Goal: Task Accomplishment & Management: Use online tool/utility

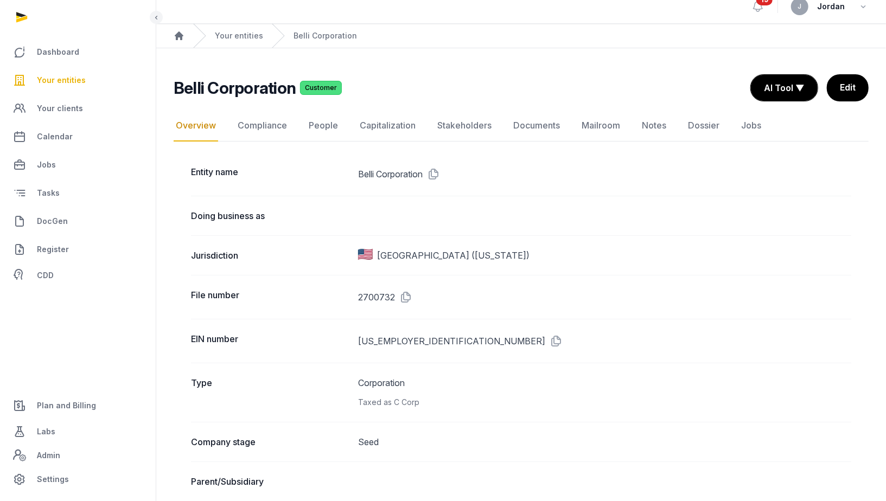
scroll to position [11, 0]
click at [76, 80] on span "Your entities" at bounding box center [61, 80] width 49 height 13
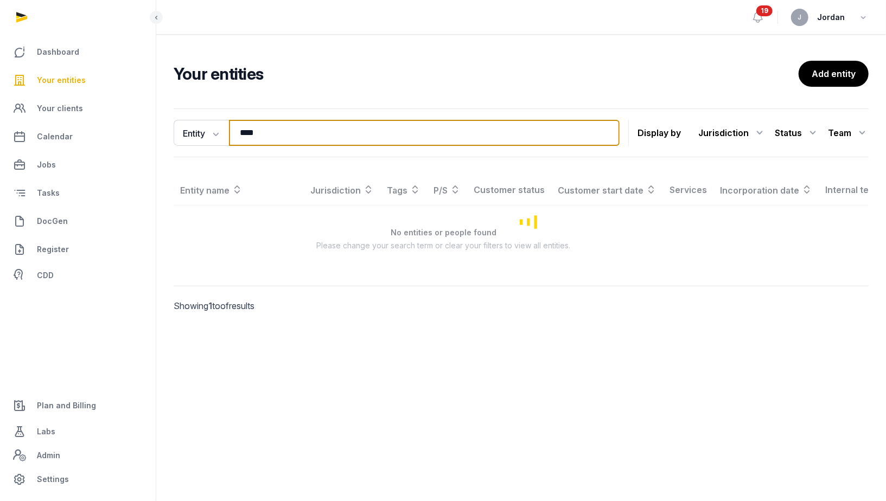
click at [259, 133] on input "****" at bounding box center [424, 133] width 391 height 26
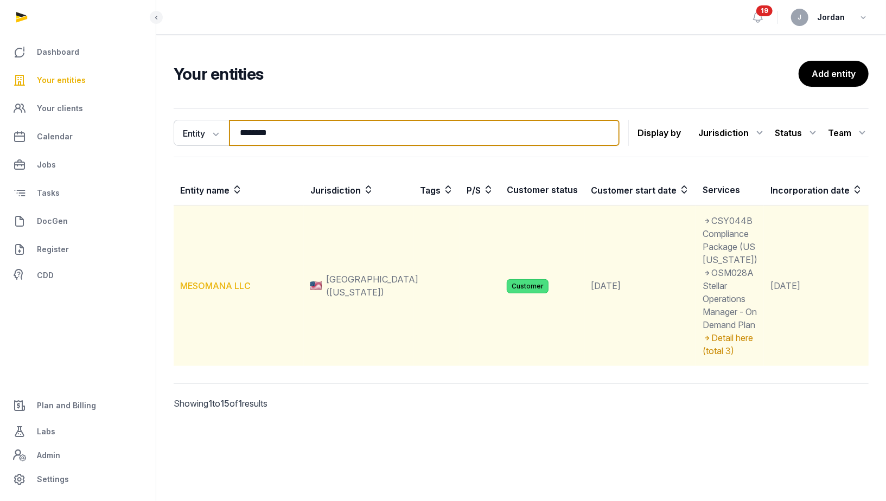
type input "********"
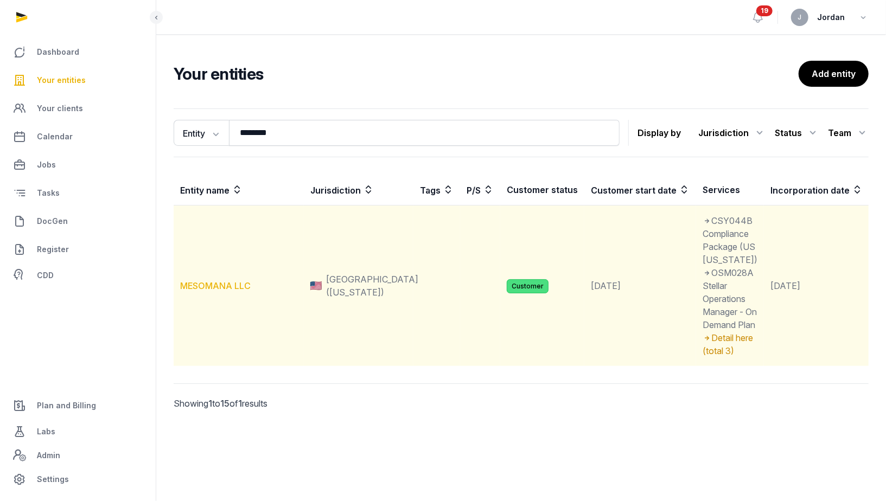
click at [234, 291] on link "MESOMANA LLC" at bounding box center [215, 285] width 71 height 11
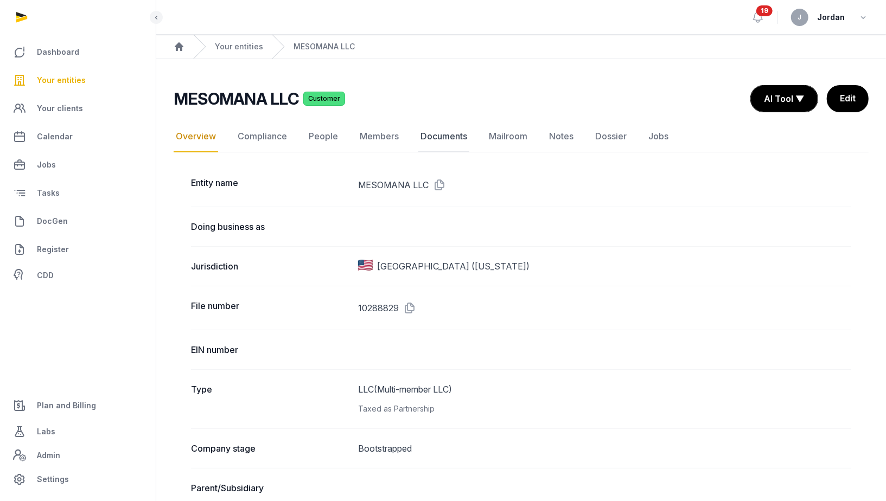
click at [446, 141] on link "Documents" at bounding box center [443, 136] width 51 height 31
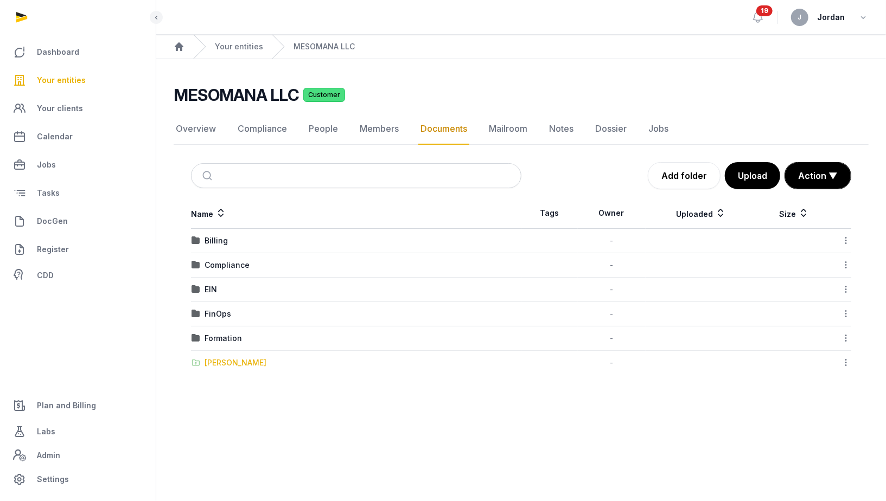
click at [235, 361] on div "[PERSON_NAME]" at bounding box center [236, 363] width 62 height 11
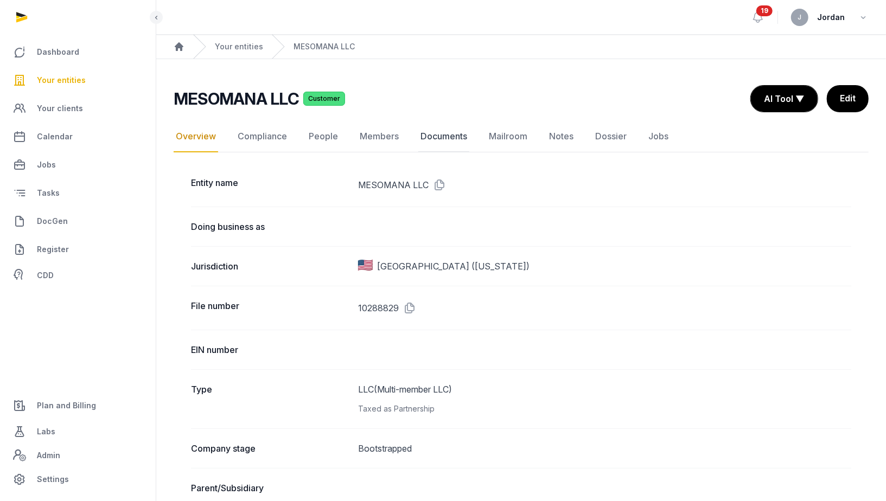
click at [449, 148] on link "Documents" at bounding box center [443, 136] width 51 height 31
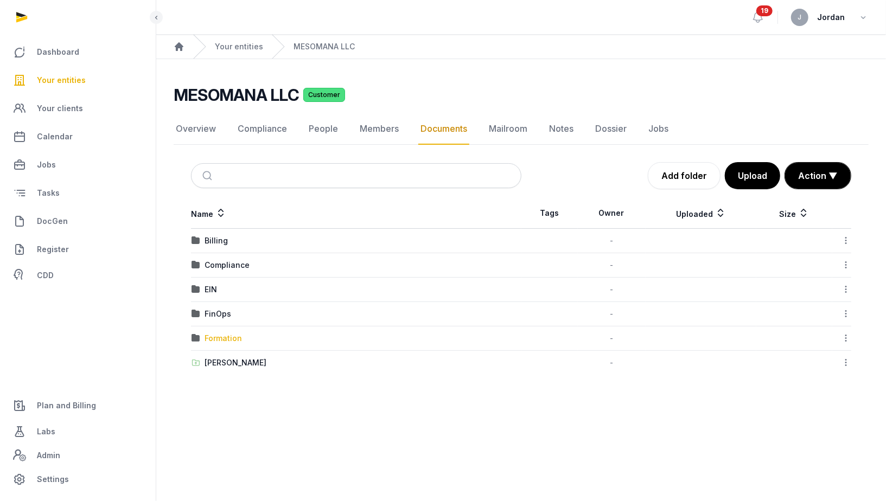
click at [237, 337] on div "Formation" at bounding box center [223, 338] width 37 height 11
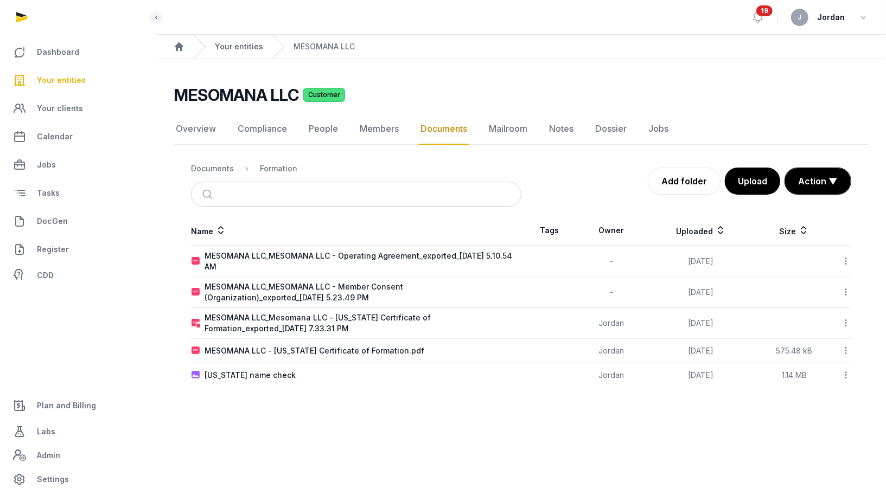
click at [224, 44] on link "Your entities" at bounding box center [239, 46] width 48 height 11
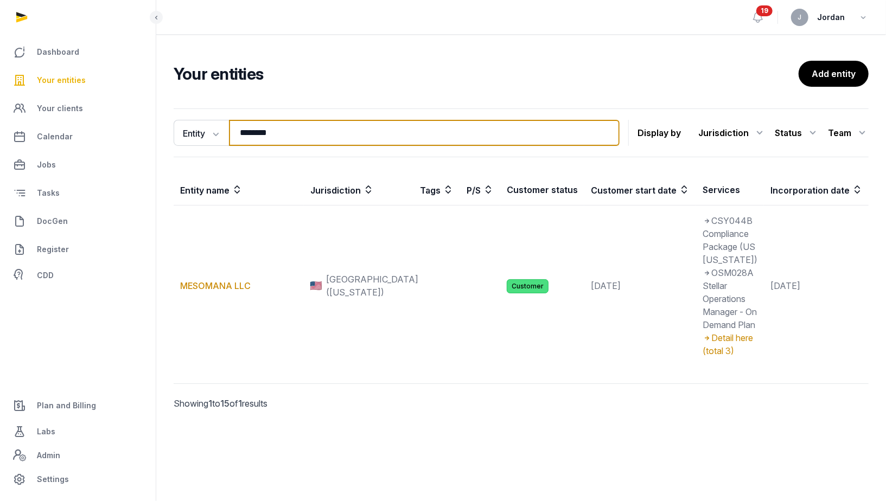
click at [290, 140] on input "********" at bounding box center [424, 133] width 391 height 26
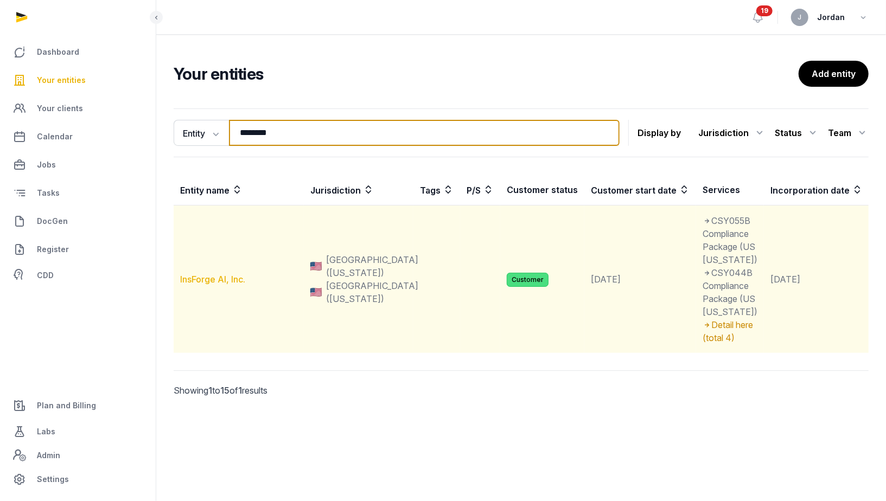
type input "********"
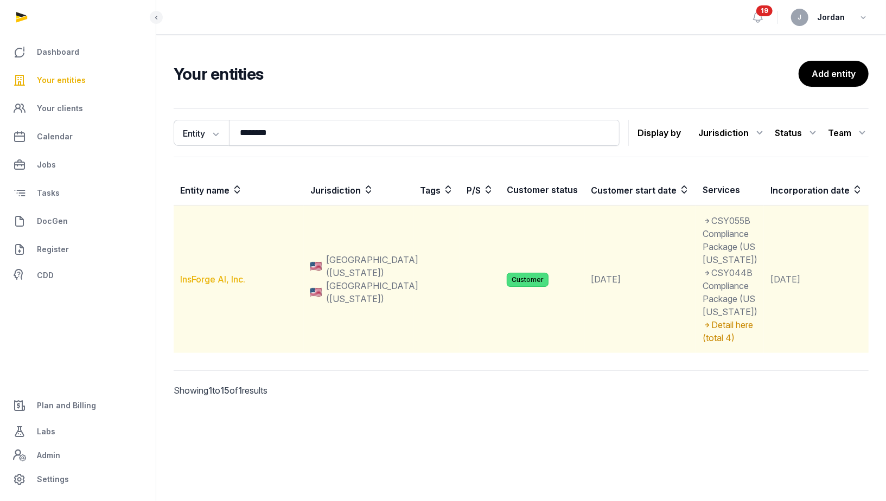
click at [209, 285] on link "InsForge AI, Inc." at bounding box center [212, 279] width 65 height 11
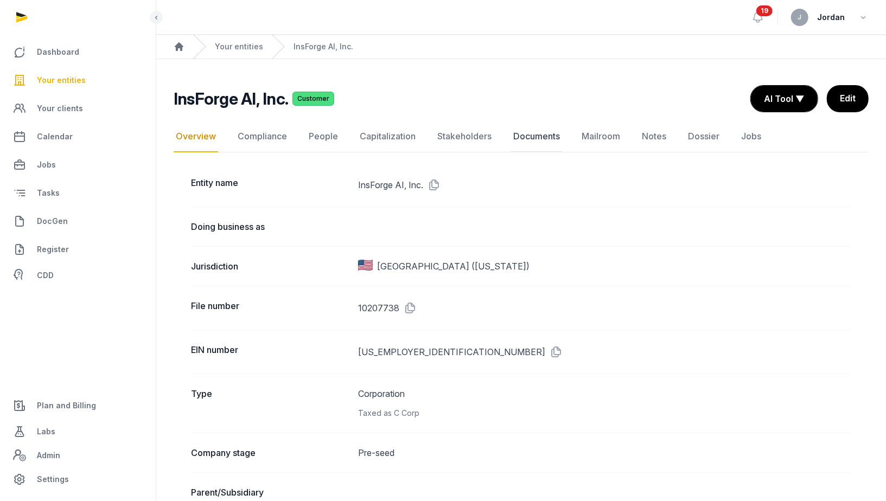
click at [527, 141] on link "Documents" at bounding box center [536, 136] width 51 height 31
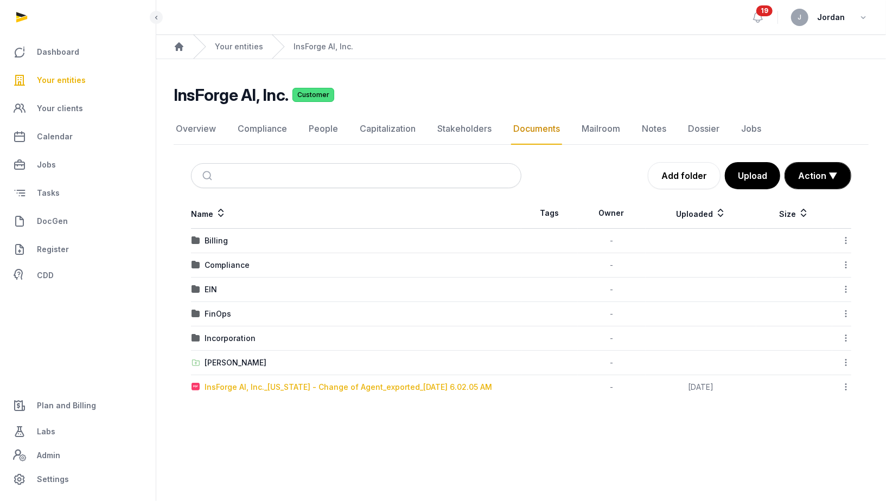
click at [403, 387] on div "InsForge AI, Inc._[US_STATE] - Change of Agent_exported_[DATE] 6.02.05 AM" at bounding box center [349, 387] width 288 height 11
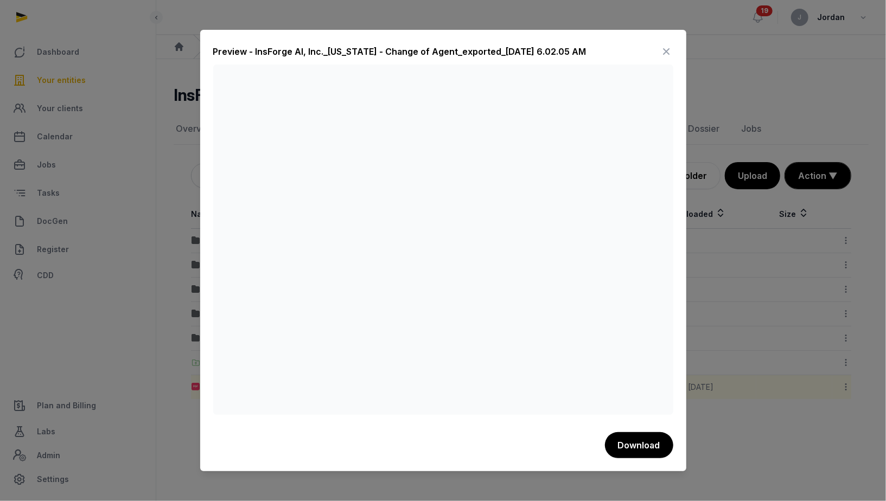
click at [698, 443] on div at bounding box center [443, 250] width 886 height 501
click at [663, 45] on icon at bounding box center [666, 51] width 13 height 17
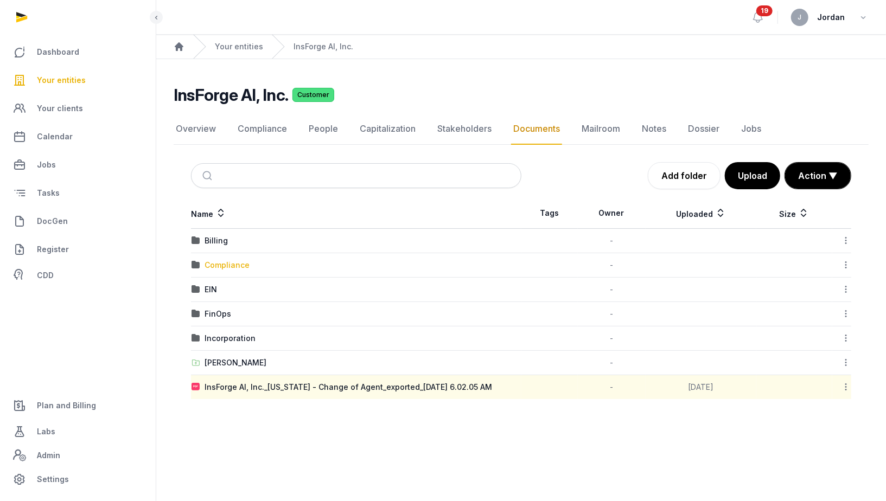
click at [226, 265] on div "Compliance" at bounding box center [227, 265] width 45 height 11
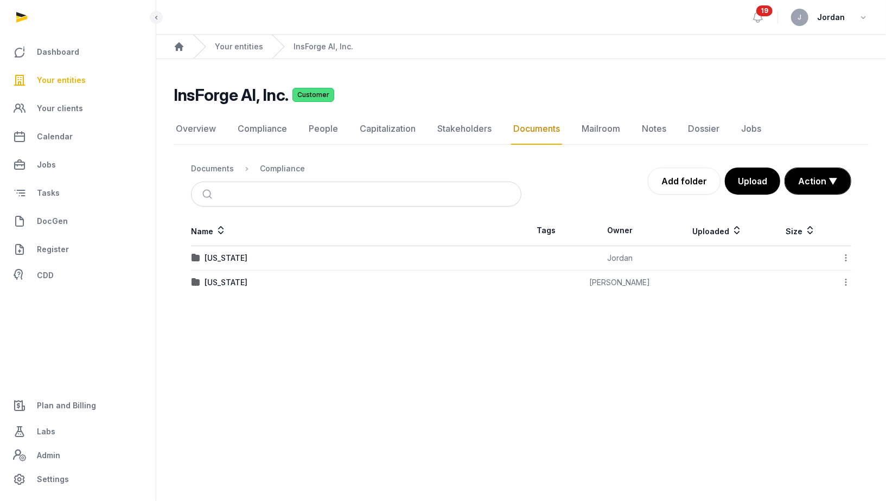
click at [237, 271] on td "[US_STATE]" at bounding box center [356, 283] width 330 height 24
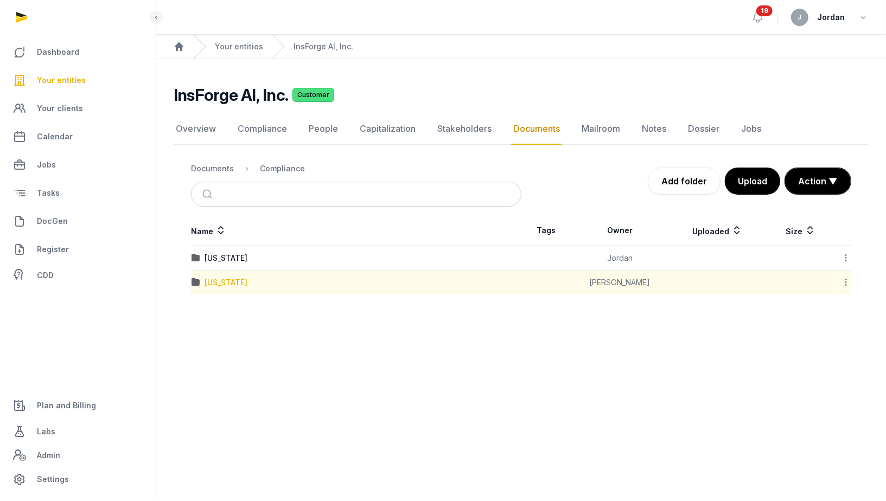
click at [237, 280] on div "[US_STATE]" at bounding box center [226, 282] width 43 height 11
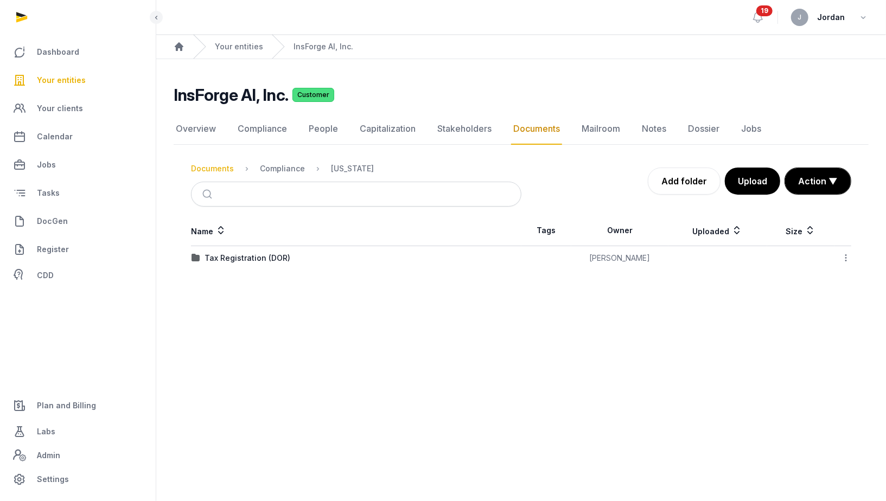
click at [226, 167] on div "Documents" at bounding box center [212, 168] width 43 height 11
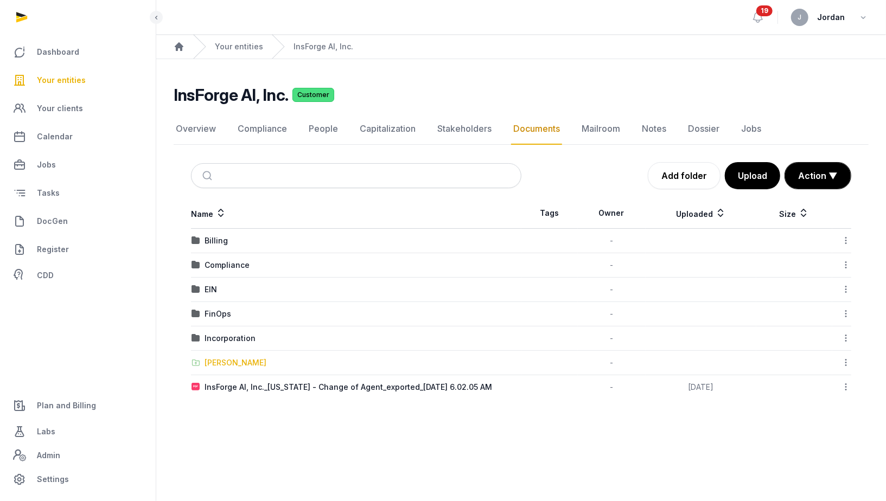
click at [248, 361] on div "[PERSON_NAME]" at bounding box center [236, 363] width 62 height 11
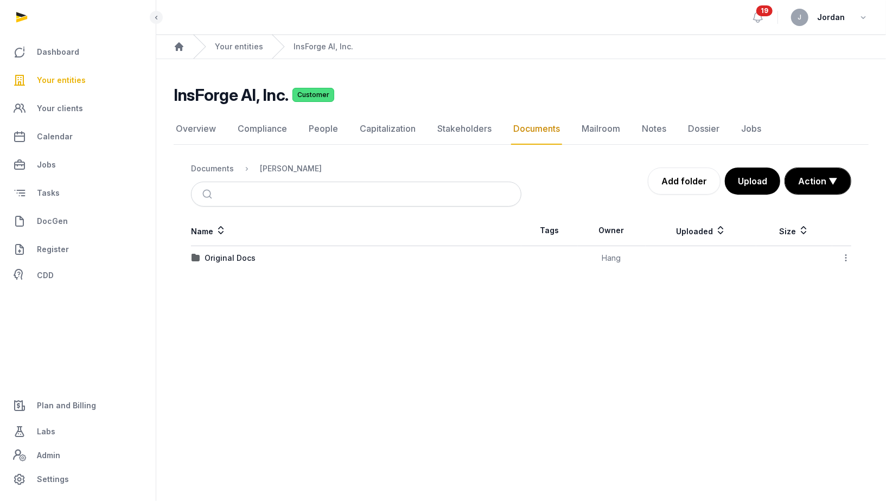
click at [234, 269] on main "InsForge AI, Inc. Customer Documents Overview Compliance People Capitalization …" at bounding box center [521, 175] width 730 height 233
click at [234, 258] on div "Original Docs" at bounding box center [230, 258] width 51 height 11
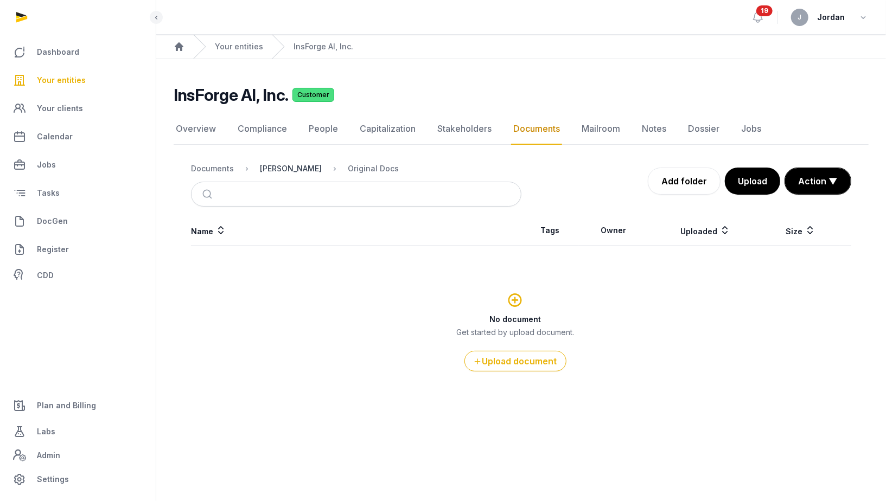
click at [278, 167] on div "[PERSON_NAME]" at bounding box center [291, 168] width 62 height 11
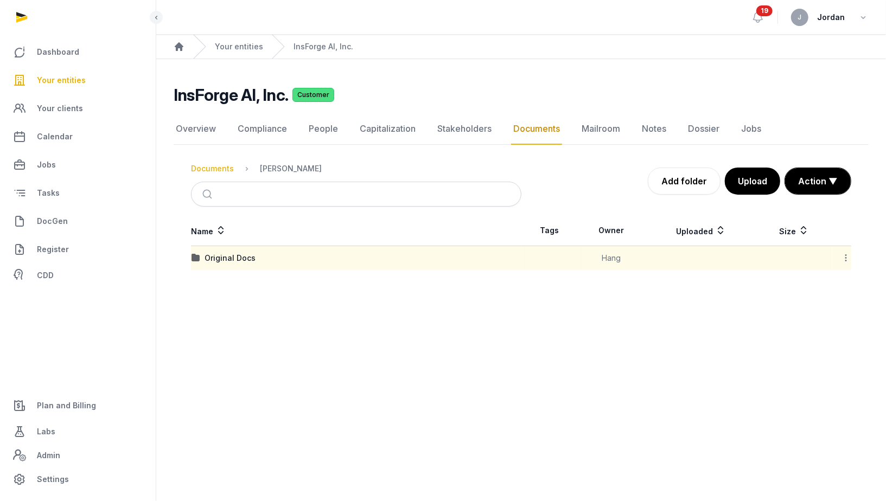
click at [203, 168] on div "Documents" at bounding box center [212, 168] width 43 height 11
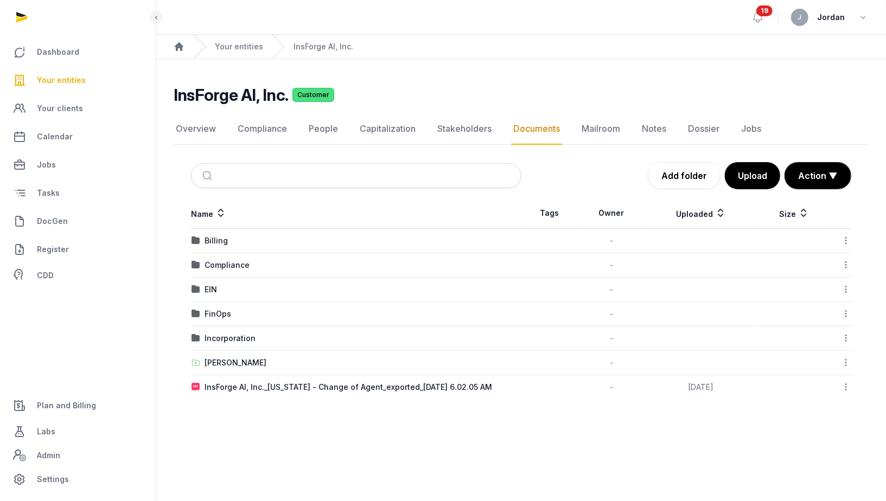
click at [844, 381] on icon at bounding box center [846, 386] width 10 height 11
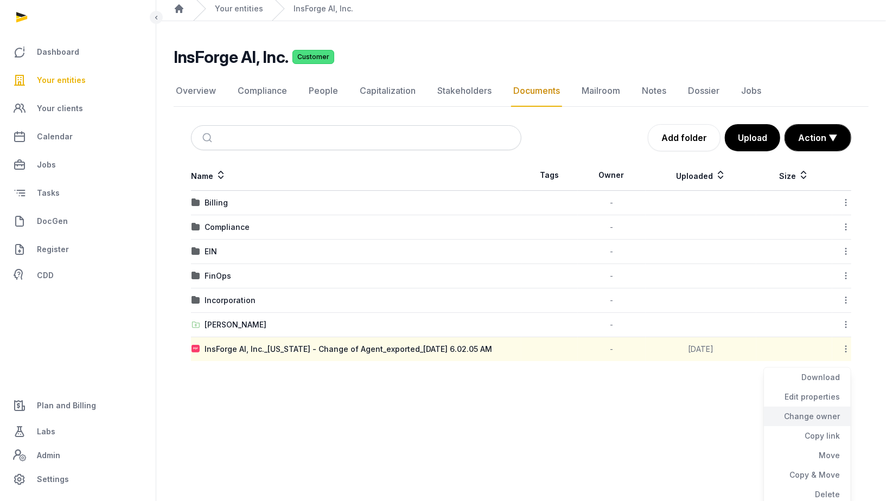
scroll to position [34, 0]
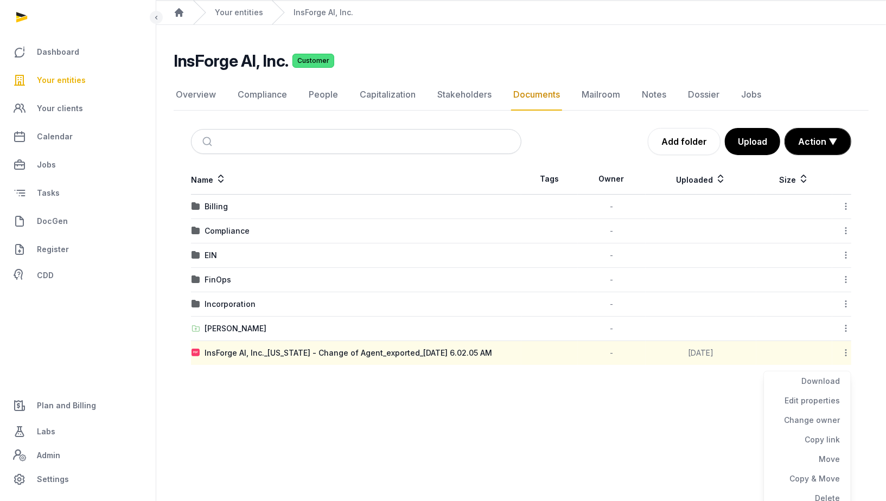
click at [619, 393] on main "Open sidebar 19 J Jordan Home Your entities InsForge AI, Inc. InsForge AI, Inc.…" at bounding box center [443, 216] width 886 height 501
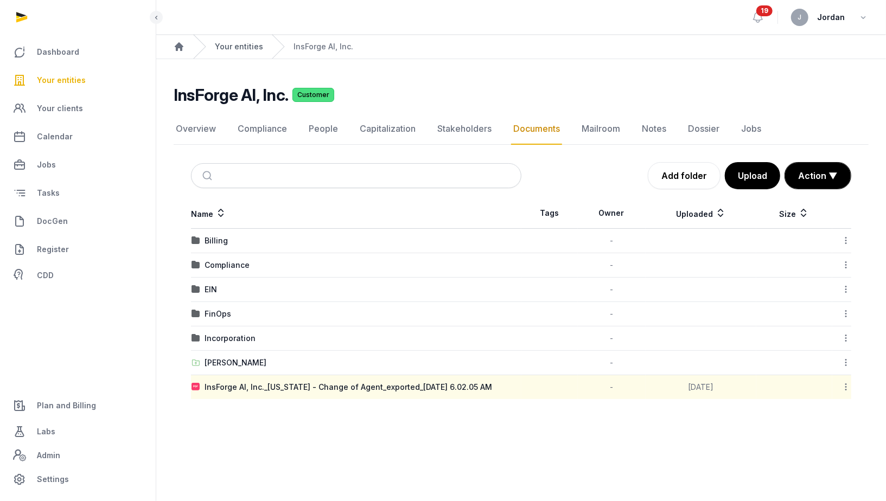
click at [251, 46] on link "Your entities" at bounding box center [239, 46] width 48 height 11
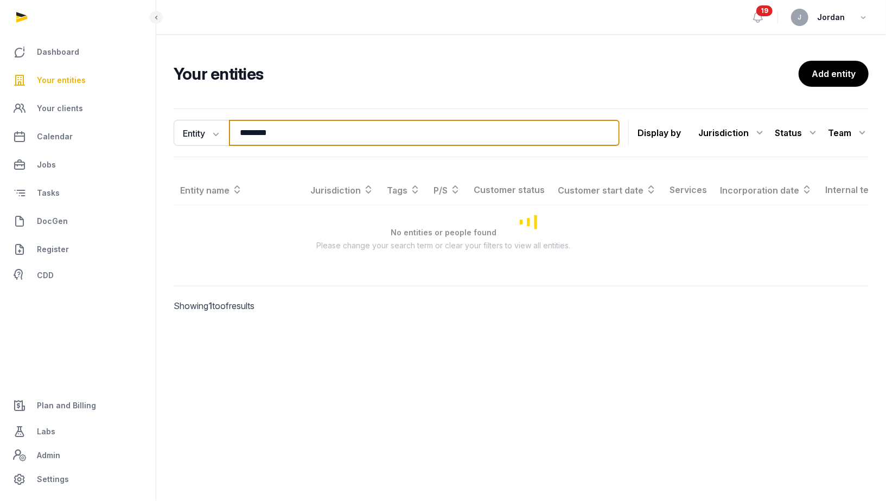
click at [278, 135] on input "********" at bounding box center [424, 133] width 391 height 26
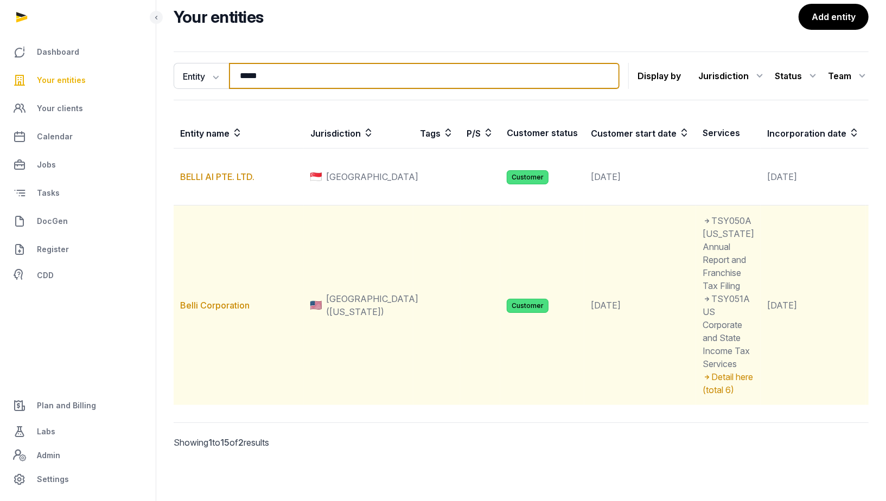
scroll to position [140, 0]
type input "*****"
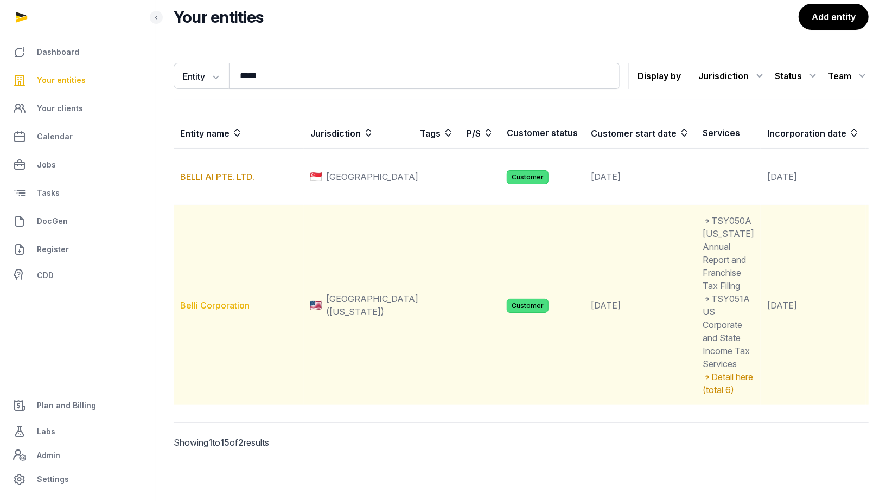
click at [214, 300] on link "Belli Corporation" at bounding box center [214, 305] width 69 height 11
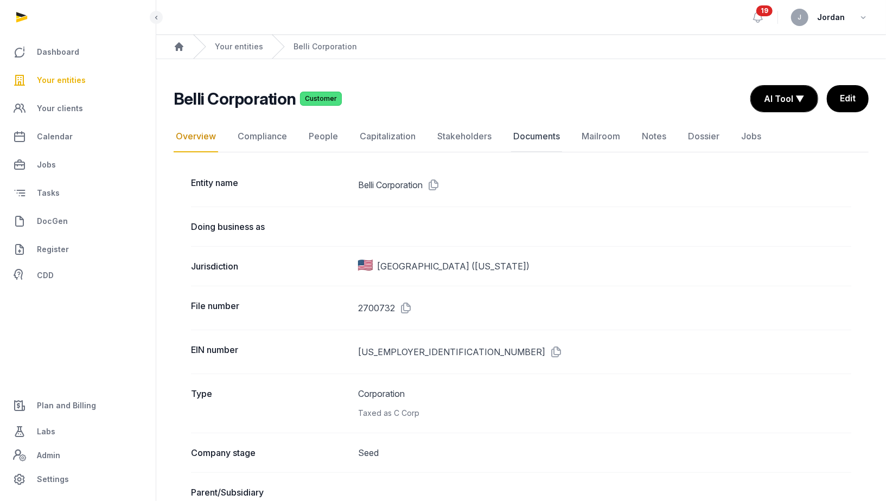
click at [522, 136] on link "Documents" at bounding box center [536, 136] width 51 height 31
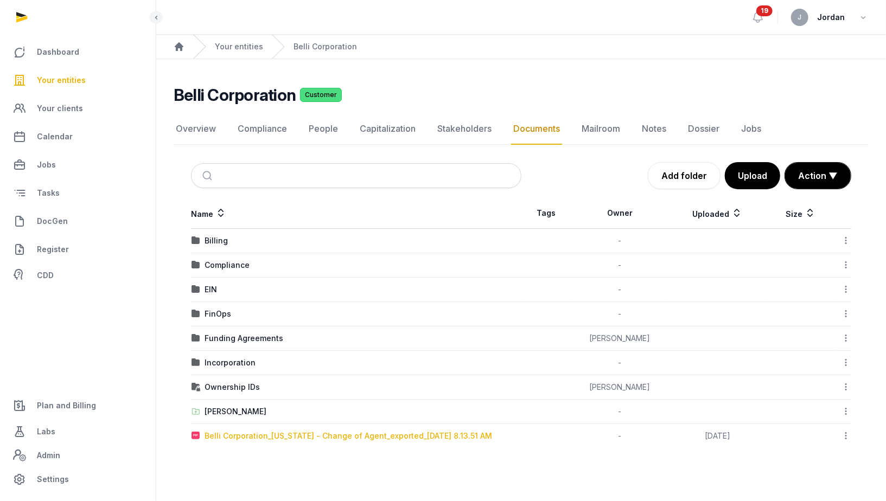
click at [318, 432] on div "Belli Corporation_[US_STATE] - Change of Agent_exported_[DATE] 8.13.51 AM" at bounding box center [349, 436] width 288 height 11
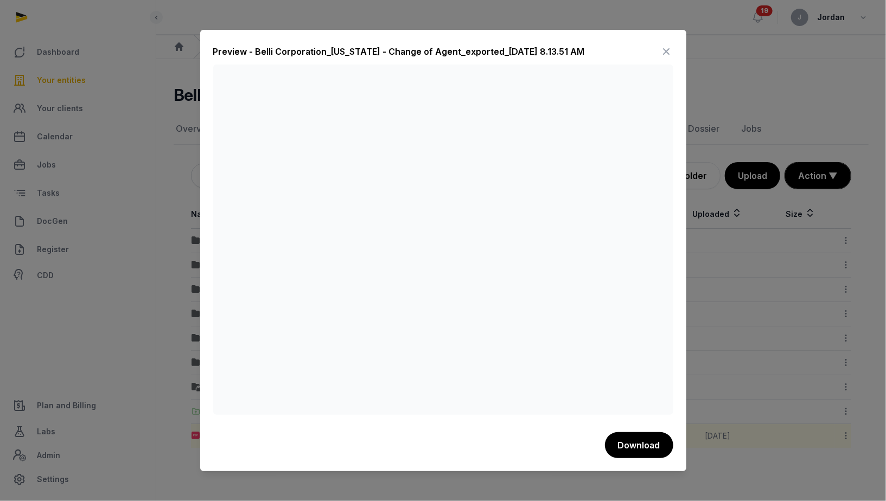
click at [666, 54] on icon at bounding box center [666, 51] width 13 height 17
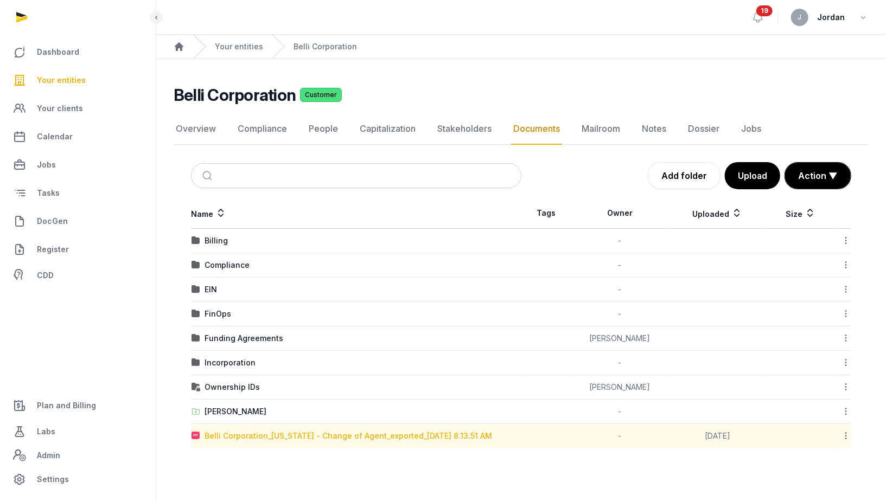
click at [380, 431] on div "Belli Corporation_[US_STATE] - Change of Agent_exported_[DATE] 8.13.51 AM" at bounding box center [349, 436] width 288 height 11
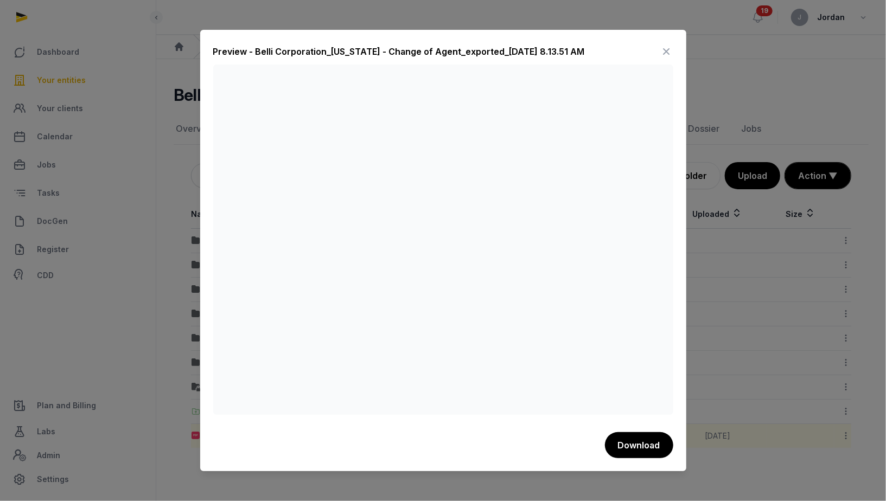
click at [739, 307] on div at bounding box center [443, 250] width 886 height 501
click at [667, 52] on icon at bounding box center [666, 51] width 13 height 17
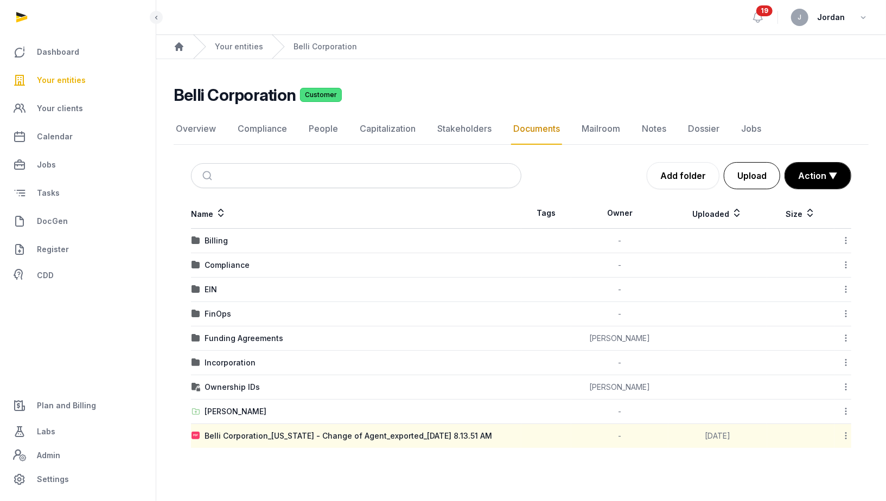
click at [760, 175] on button "Upload" at bounding box center [752, 175] width 56 height 27
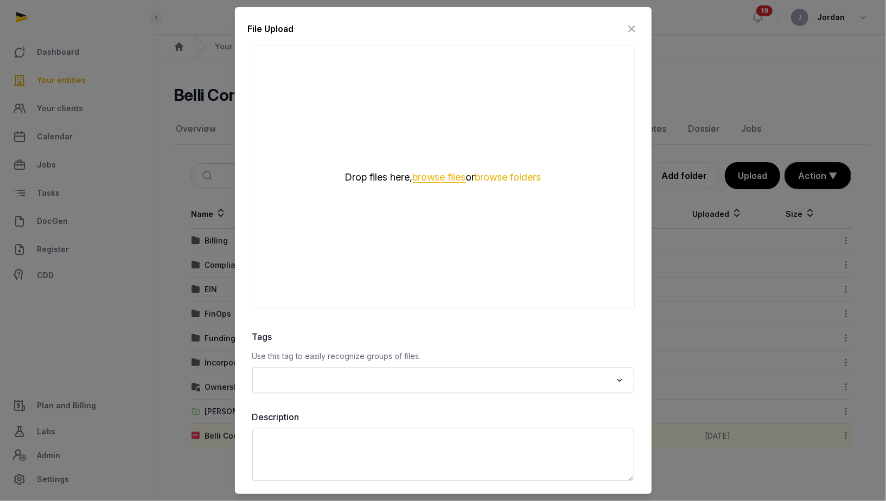
click at [436, 180] on button "browse files" at bounding box center [439, 178] width 53 height 10
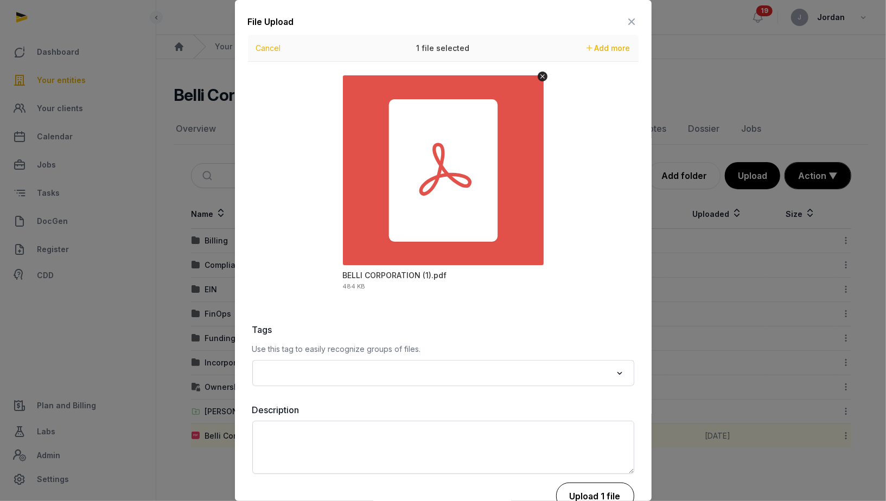
click at [592, 496] on button "Upload 1 file" at bounding box center [595, 496] width 78 height 27
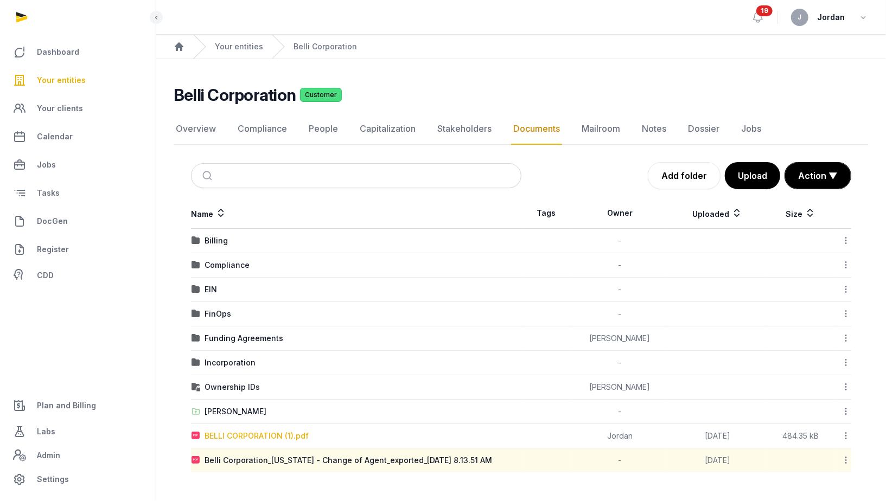
click at [241, 431] on div "BELLI CORPORATION (1).pdf" at bounding box center [257, 436] width 104 height 11
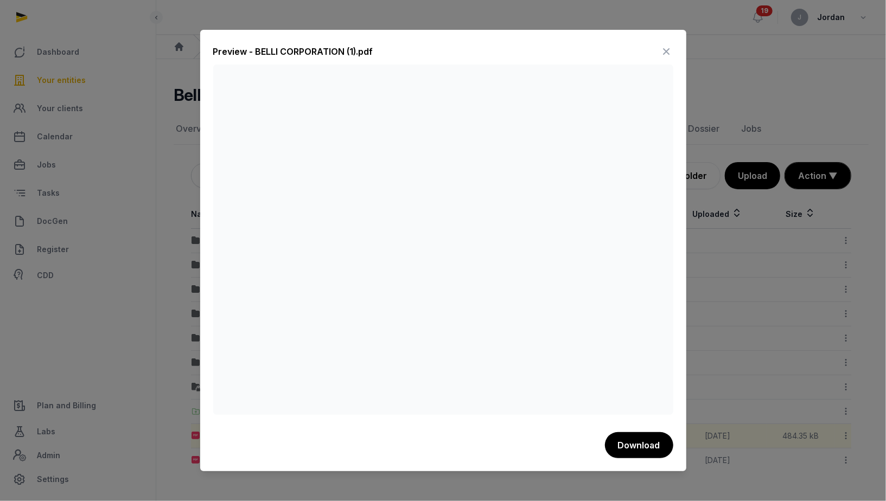
click at [763, 351] on div at bounding box center [443, 250] width 886 height 501
click at [665, 53] on icon at bounding box center [666, 51] width 13 height 17
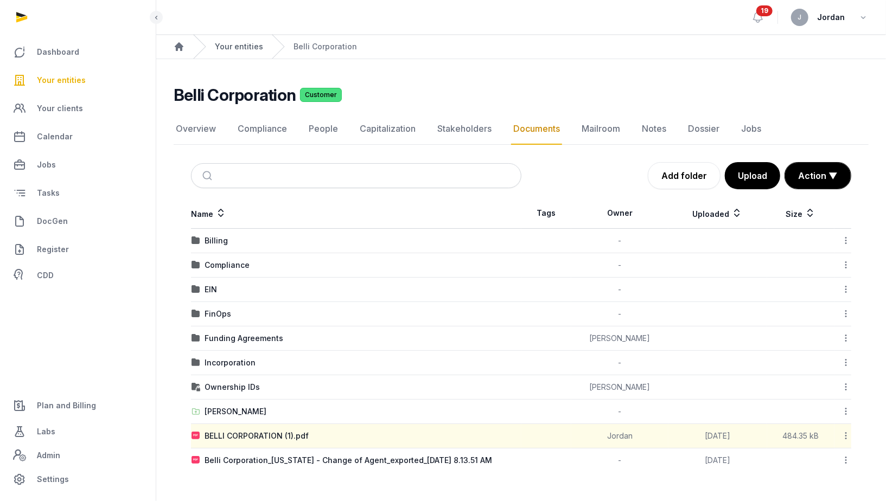
click at [254, 46] on link "Your entities" at bounding box center [239, 46] width 48 height 11
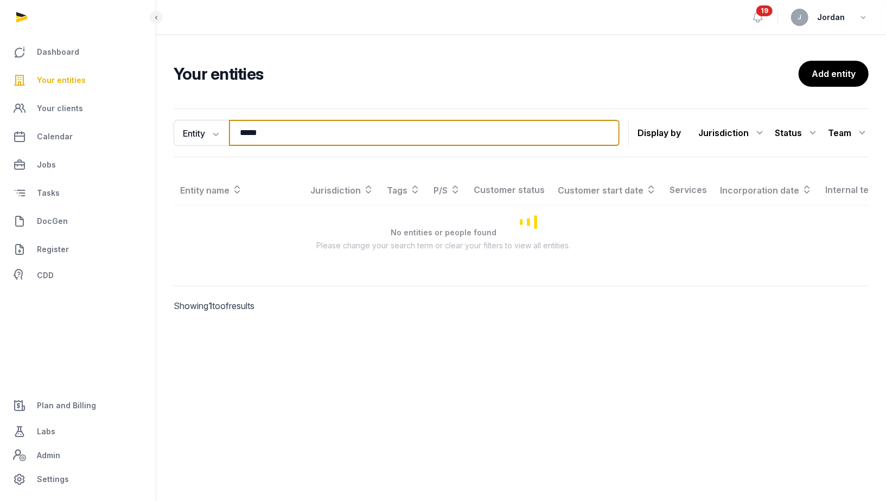
click at [265, 141] on input "*****" at bounding box center [424, 133] width 391 height 26
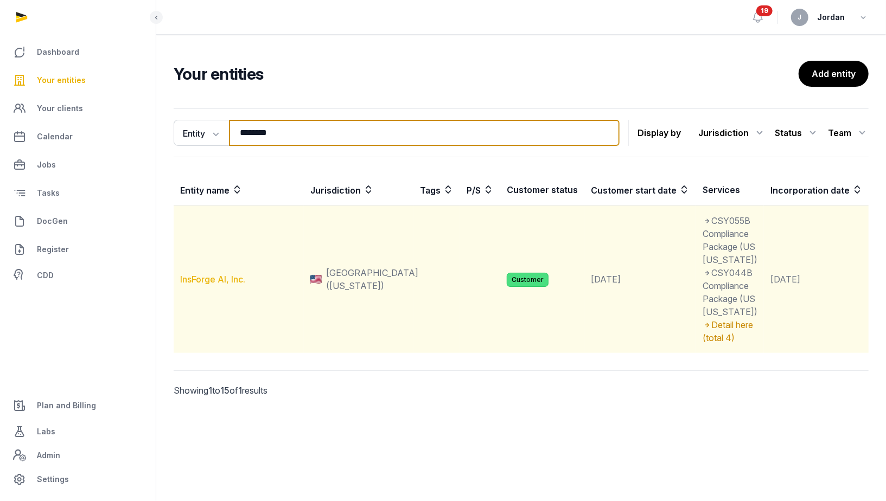
type input "********"
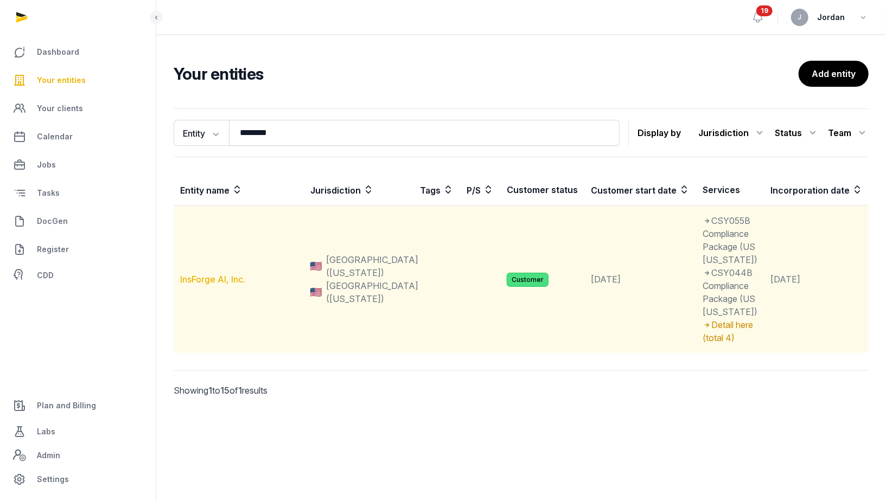
click at [226, 285] on link "InsForge AI, Inc." at bounding box center [212, 279] width 65 height 11
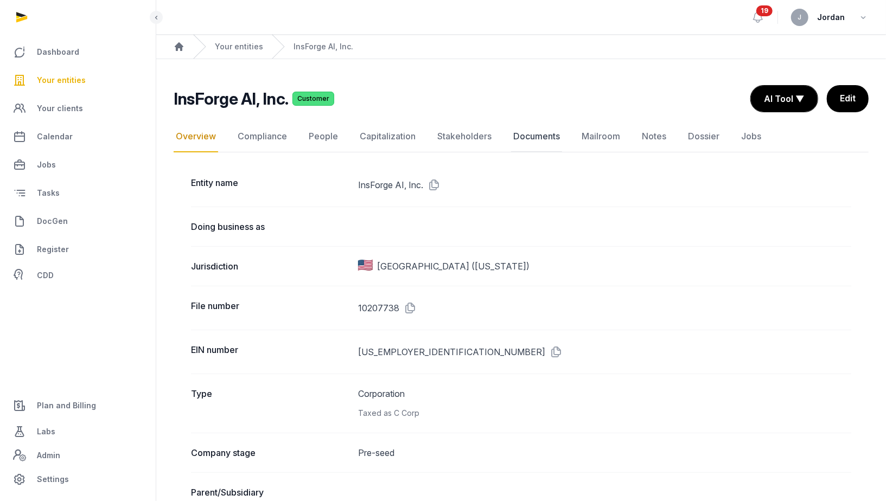
click at [513, 134] on link "Documents" at bounding box center [536, 136] width 51 height 31
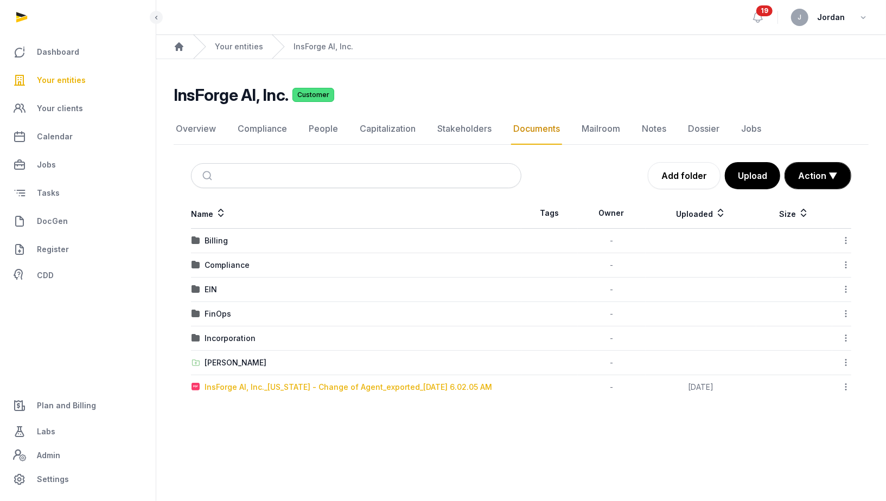
click at [369, 386] on div "InsForge AI, Inc._[US_STATE] - Change of Agent_exported_[DATE] 6.02.05 AM" at bounding box center [349, 387] width 288 height 11
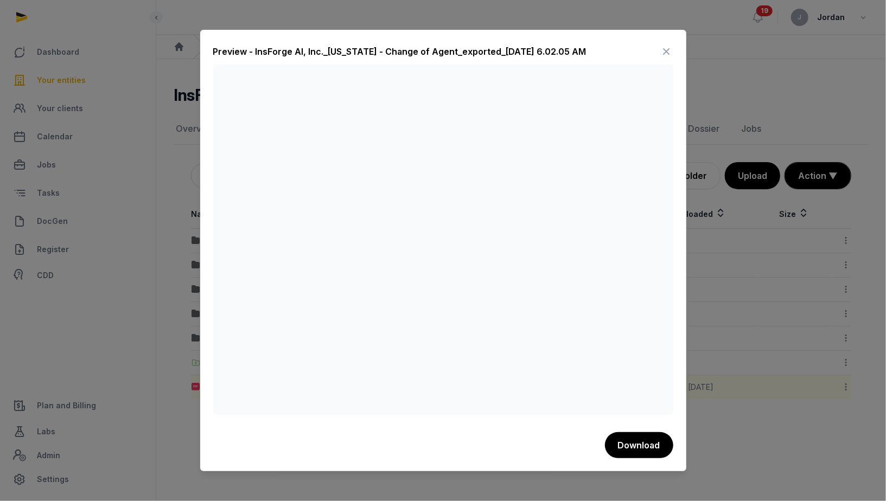
click at [719, 310] on div at bounding box center [443, 250] width 886 height 501
click at [665, 55] on icon at bounding box center [666, 51] width 13 height 17
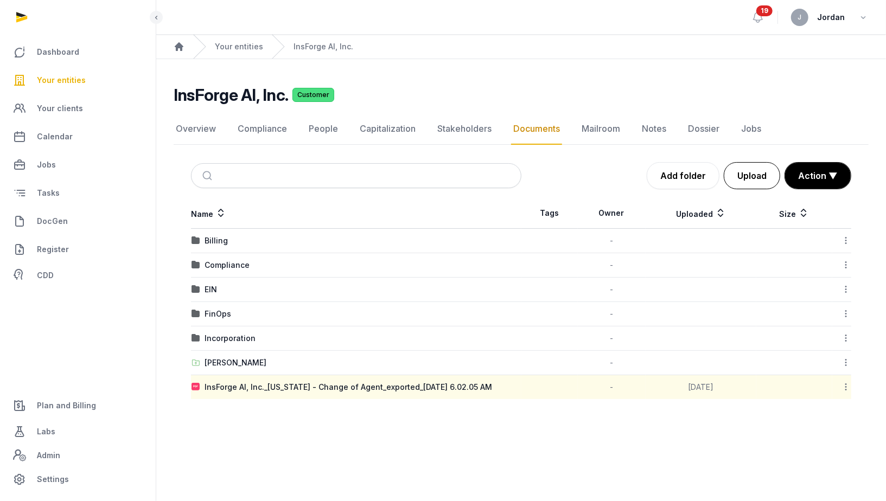
click at [743, 168] on button "Upload" at bounding box center [752, 175] width 56 height 27
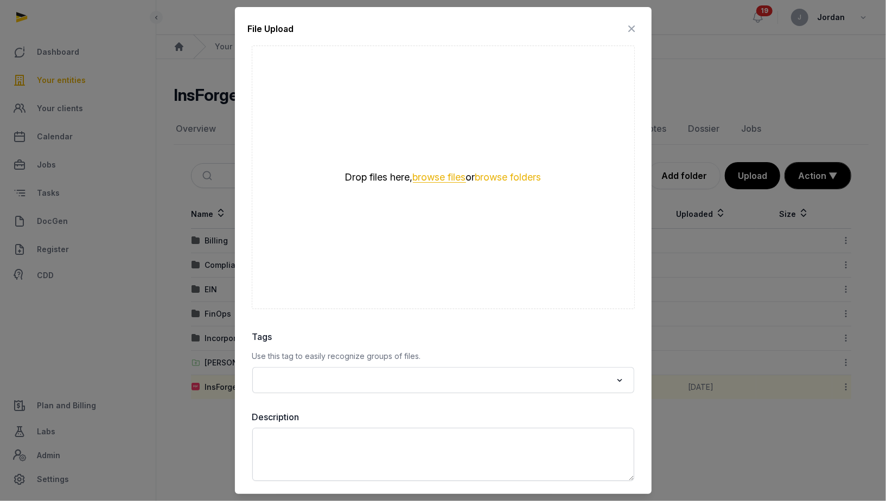
click at [426, 180] on button "browse files" at bounding box center [439, 178] width 53 height 10
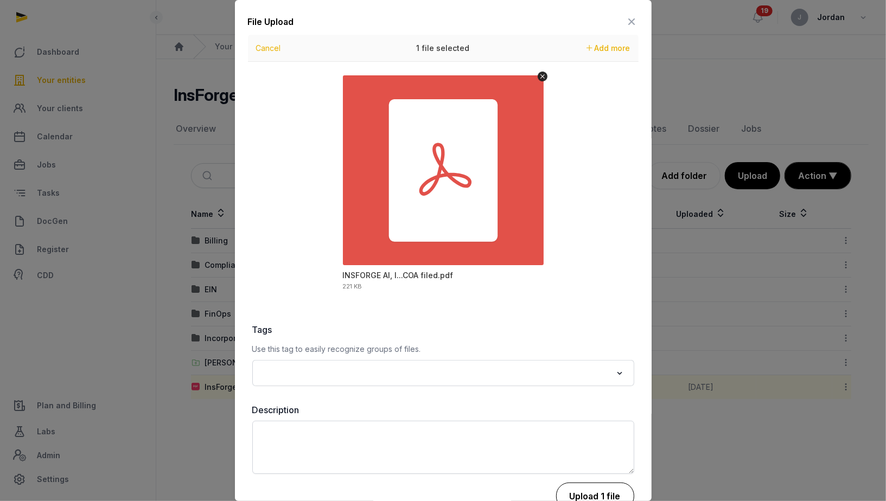
click at [593, 494] on button "Upload 1 file" at bounding box center [595, 496] width 78 height 27
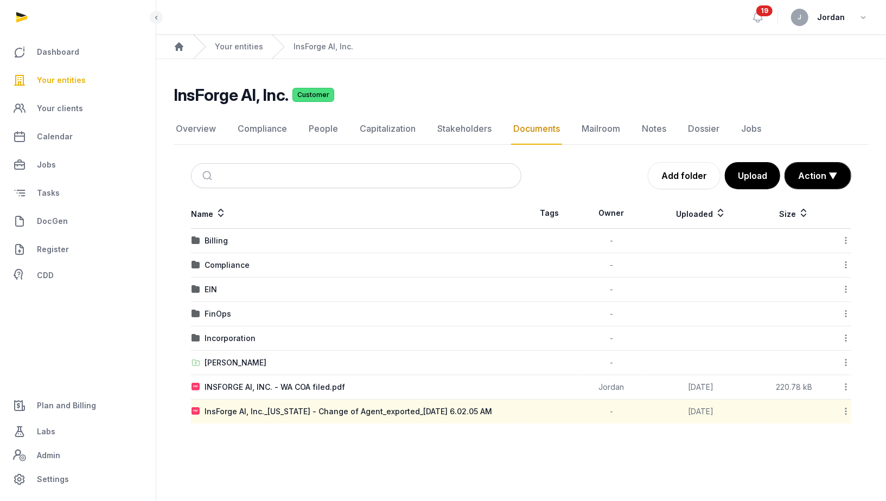
click at [72, 75] on span "Your entities" at bounding box center [61, 80] width 49 height 13
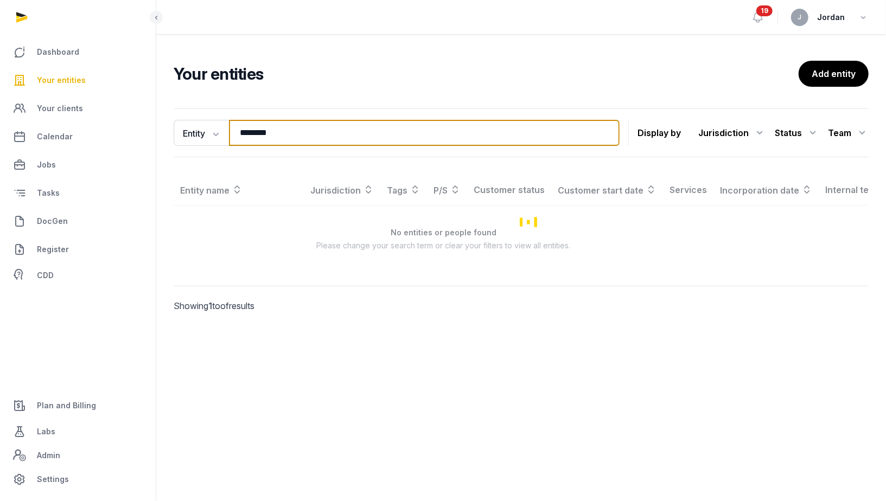
click at [272, 133] on input "********" at bounding box center [424, 133] width 391 height 26
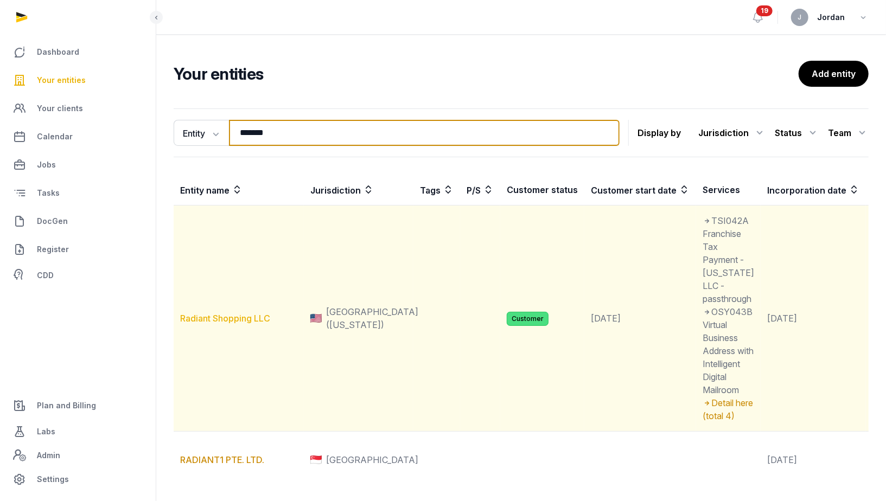
type input "*******"
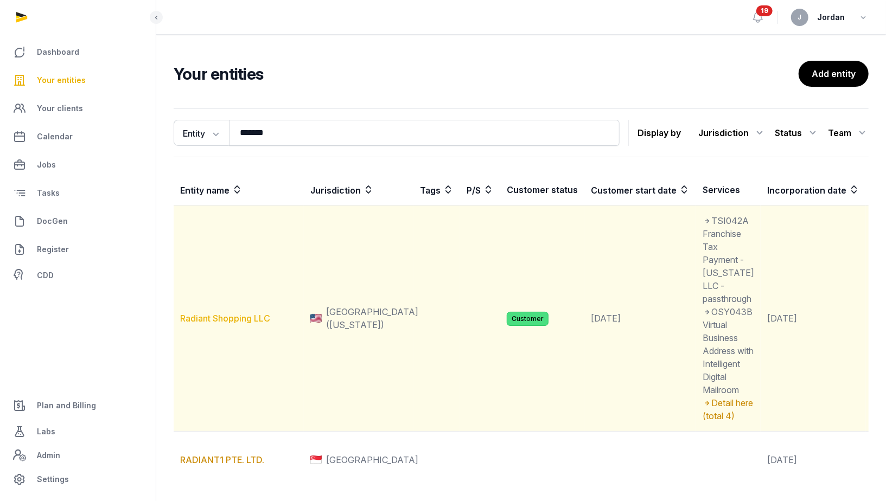
click at [260, 324] on link "Radiant Shopping LLC" at bounding box center [225, 318] width 90 height 11
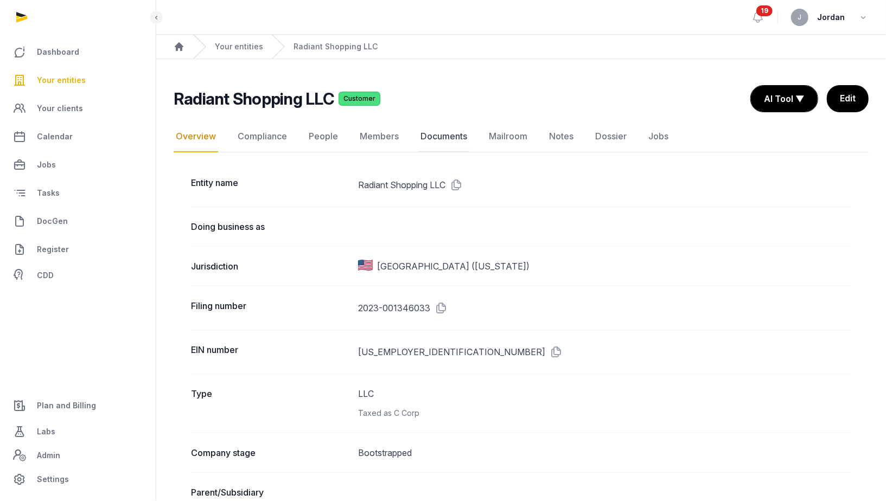
click at [427, 127] on link "Documents" at bounding box center [443, 136] width 51 height 31
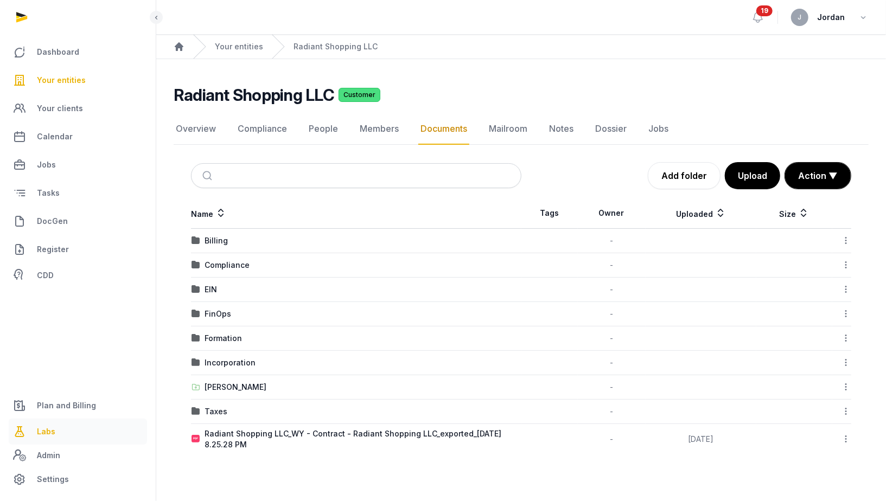
click at [61, 437] on link "Labs" at bounding box center [78, 432] width 138 height 26
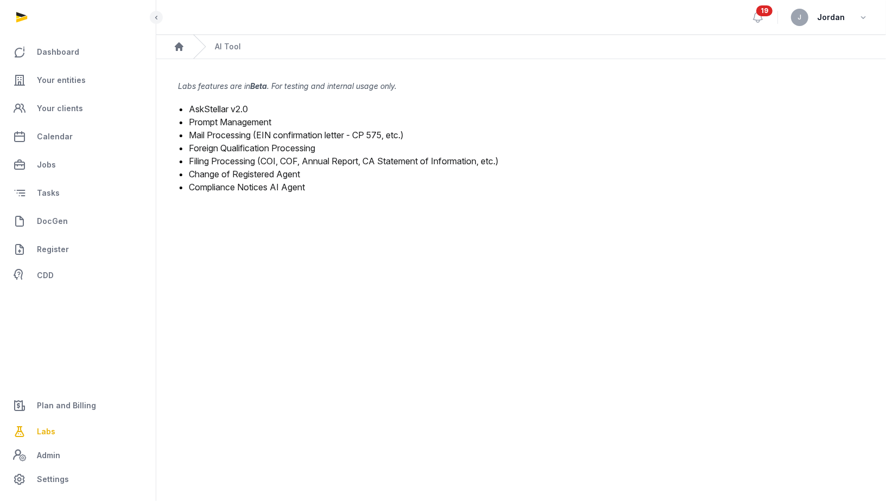
click at [256, 170] on link "Change of Registered Agent" at bounding box center [244, 174] width 111 height 11
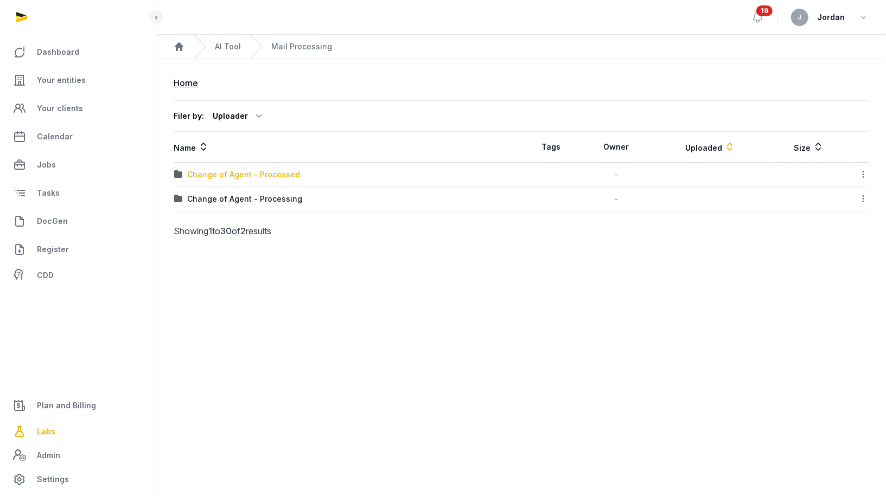
click at [250, 169] on div "Change of Agent - Processed" at bounding box center [243, 174] width 113 height 11
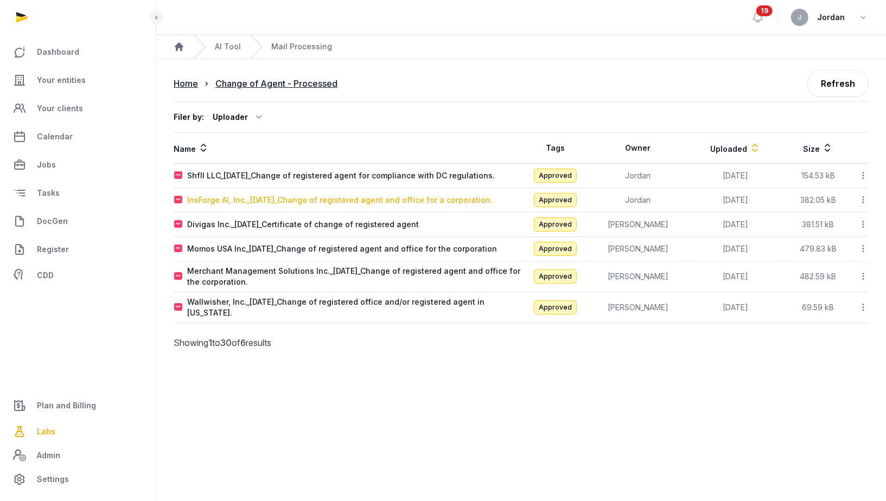
click at [305, 201] on div "InsForge AI, Inc._[DATE]_Change of registered agent and office for a corporatio…" at bounding box center [339, 200] width 305 height 11
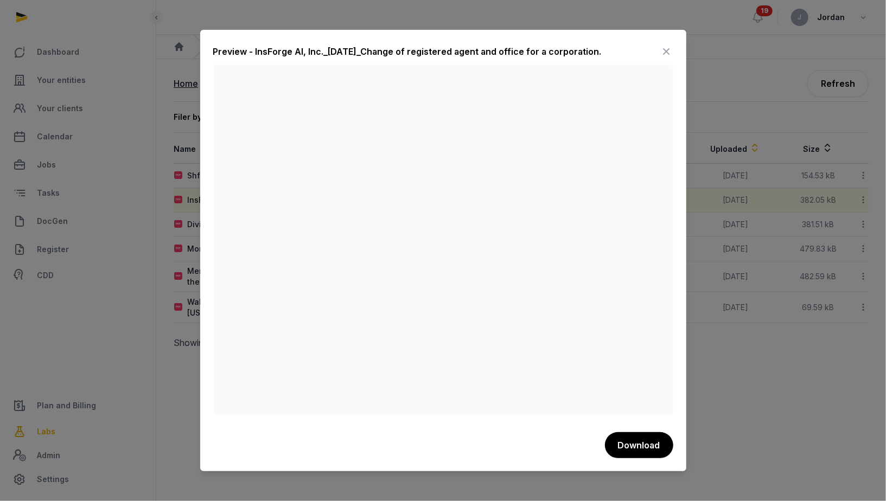
click at [666, 48] on icon at bounding box center [666, 51] width 13 height 17
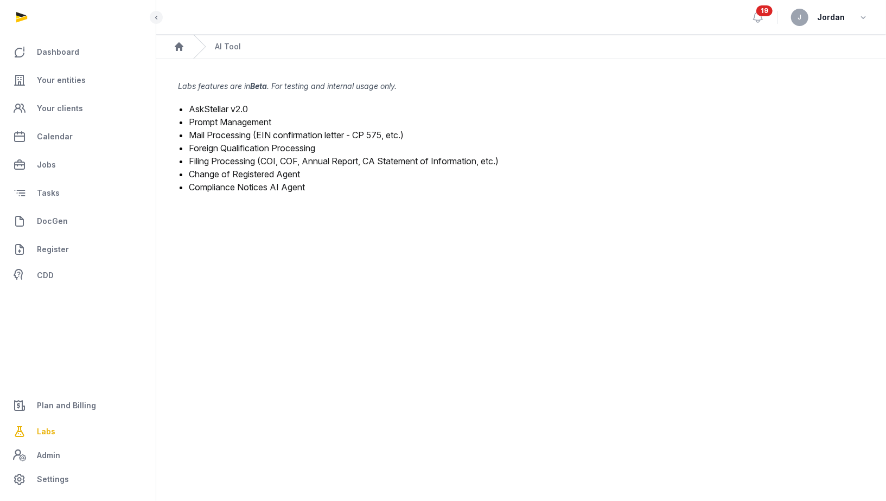
click at [273, 176] on link "Change of Registered Agent" at bounding box center [244, 174] width 111 height 11
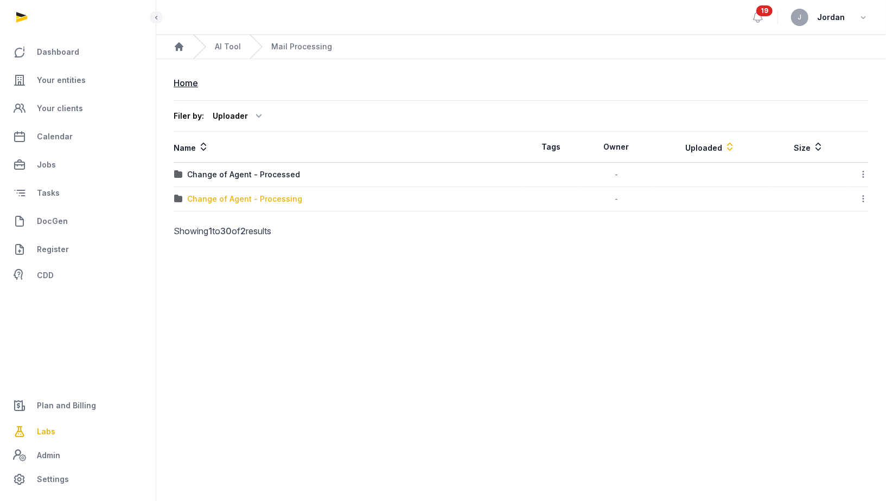
click at [294, 196] on div "Change of Agent - Processing" at bounding box center [244, 199] width 115 height 11
